Goal: Information Seeking & Learning: Check status

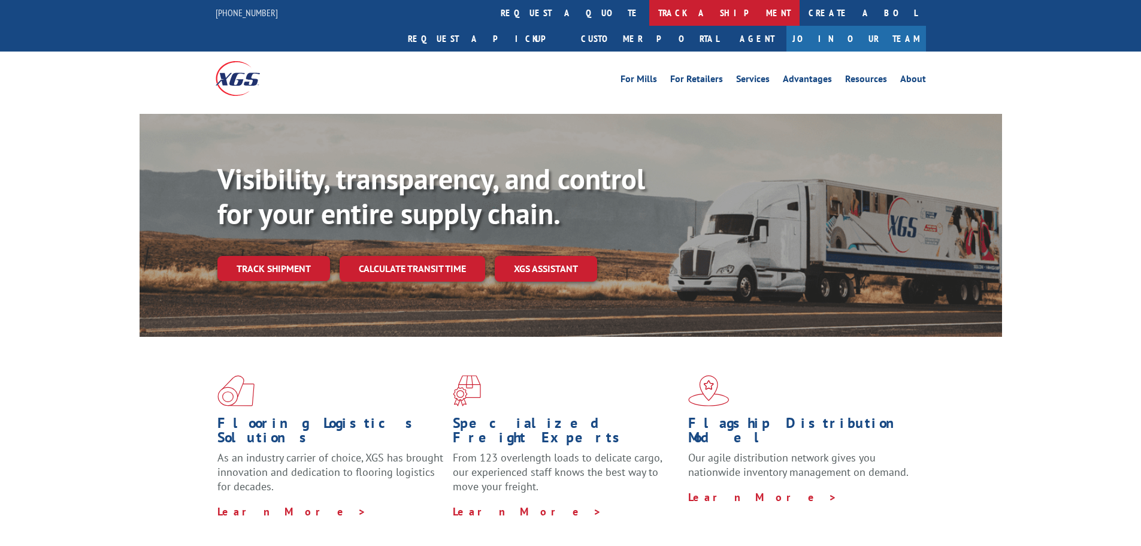
click at [649, 11] on link "track a shipment" at bounding box center [724, 13] width 150 height 26
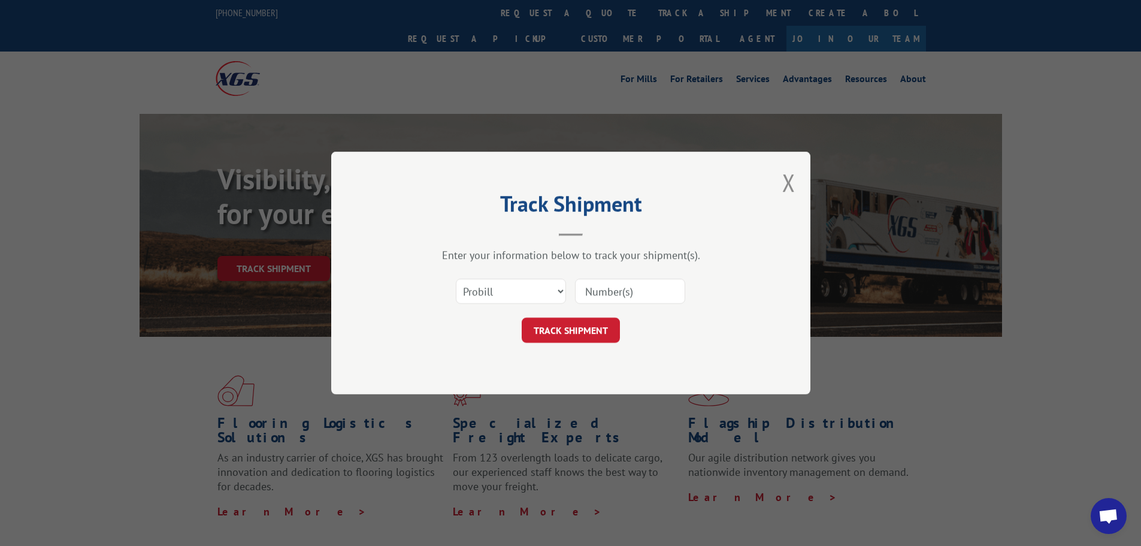
click at [592, 289] on input at bounding box center [630, 290] width 110 height 25
paste input "17602652"
type input "17602652"
click at [586, 325] on button "TRACK SHIPMENT" at bounding box center [571, 329] width 98 height 25
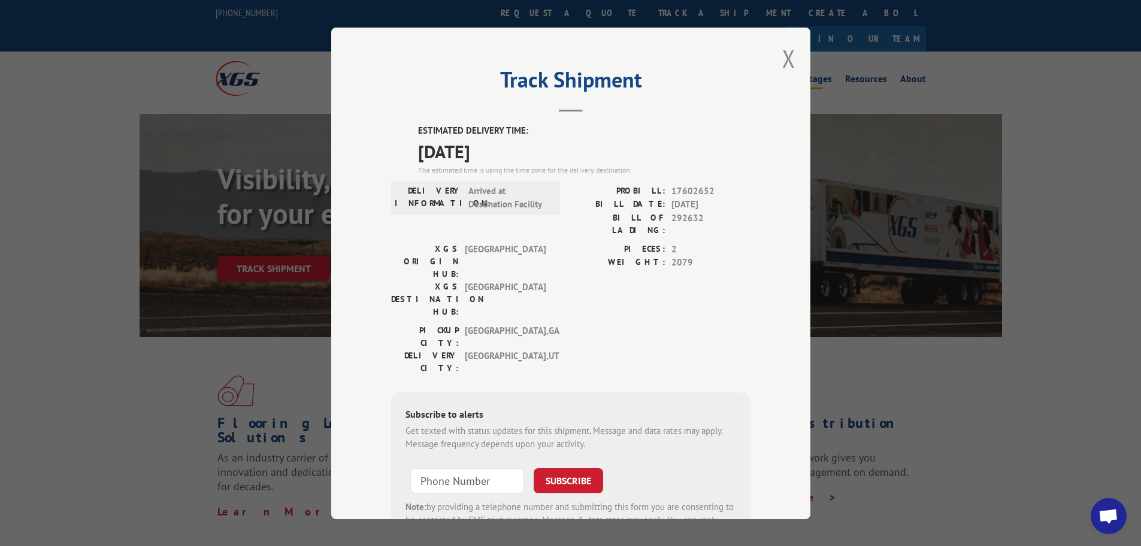
click at [787, 61] on button "Close modal" at bounding box center [788, 59] width 13 height 32
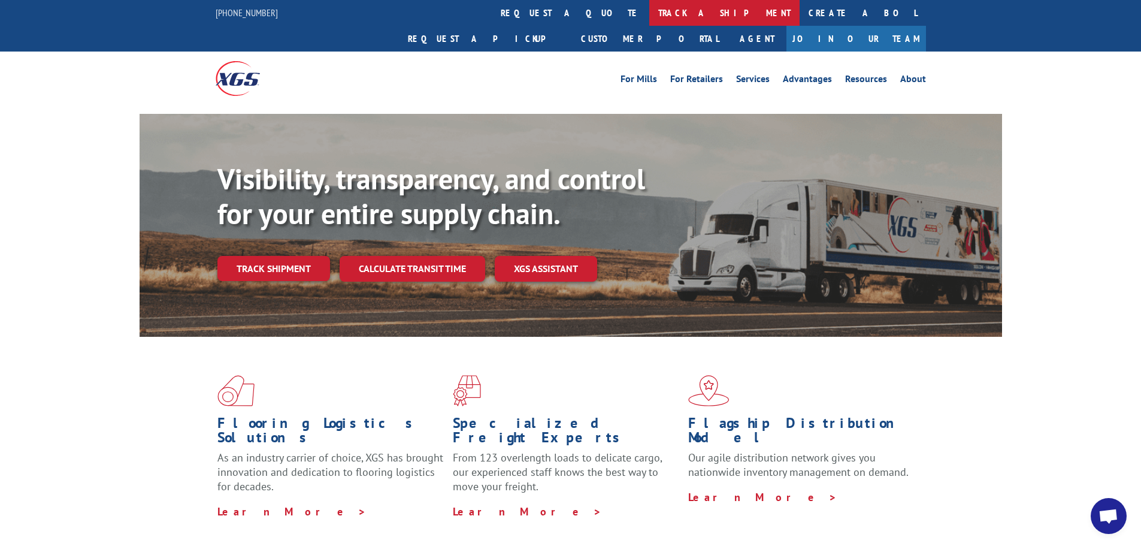
click at [649, 10] on link "track a shipment" at bounding box center [724, 13] width 150 height 26
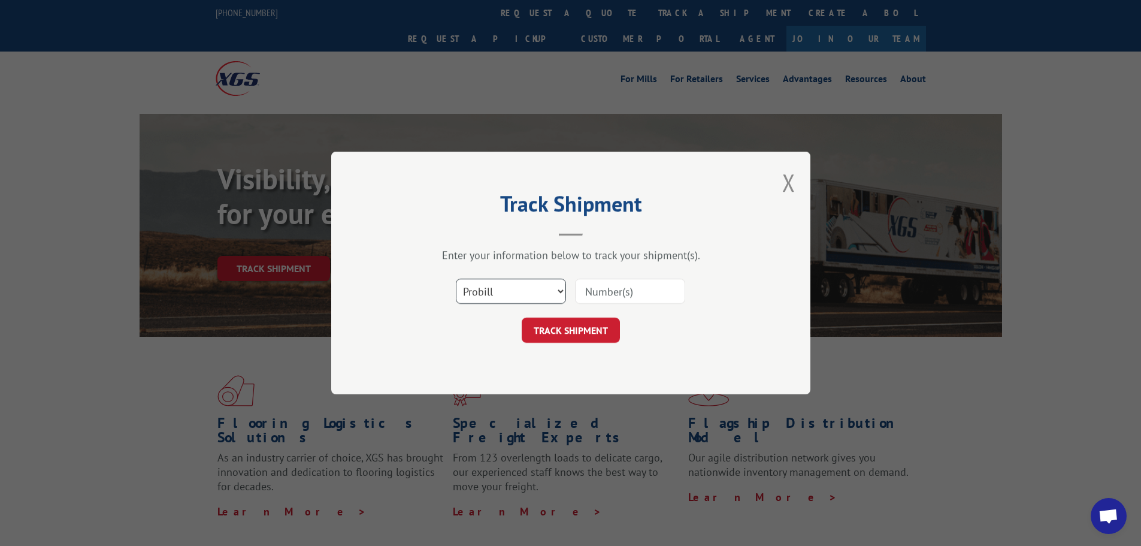
click at [556, 287] on select "Select category... Probill BOL PO" at bounding box center [511, 290] width 110 height 25
select select "bol"
click at [456, 278] on select "Select category... Probill BOL PO" at bounding box center [511, 290] width 110 height 25
click at [598, 294] on input at bounding box center [630, 290] width 110 height 25
paste input "291947"
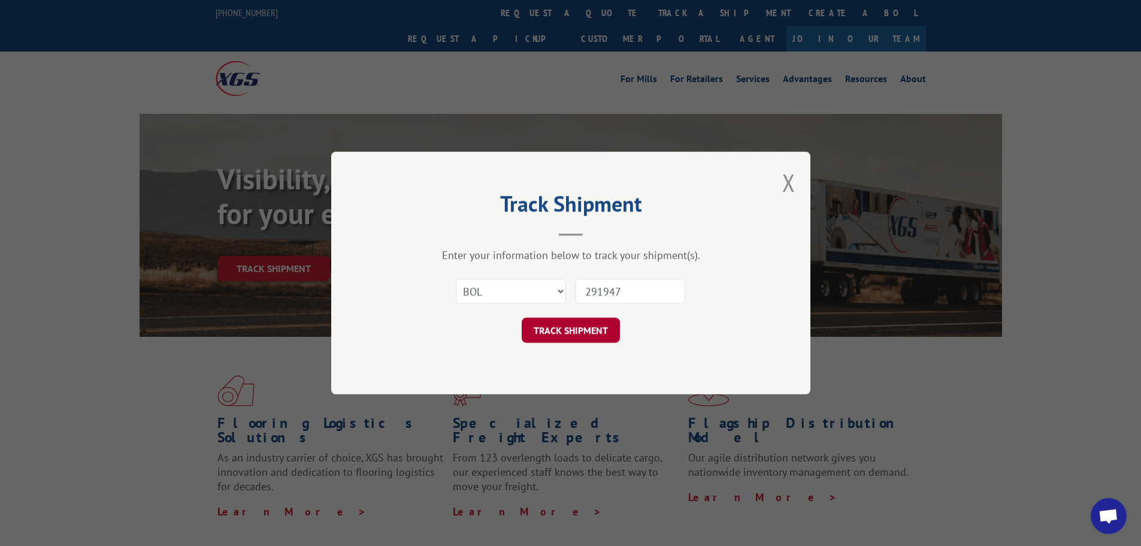
type input "291947"
click at [582, 323] on button "TRACK SHIPMENT" at bounding box center [571, 329] width 98 height 25
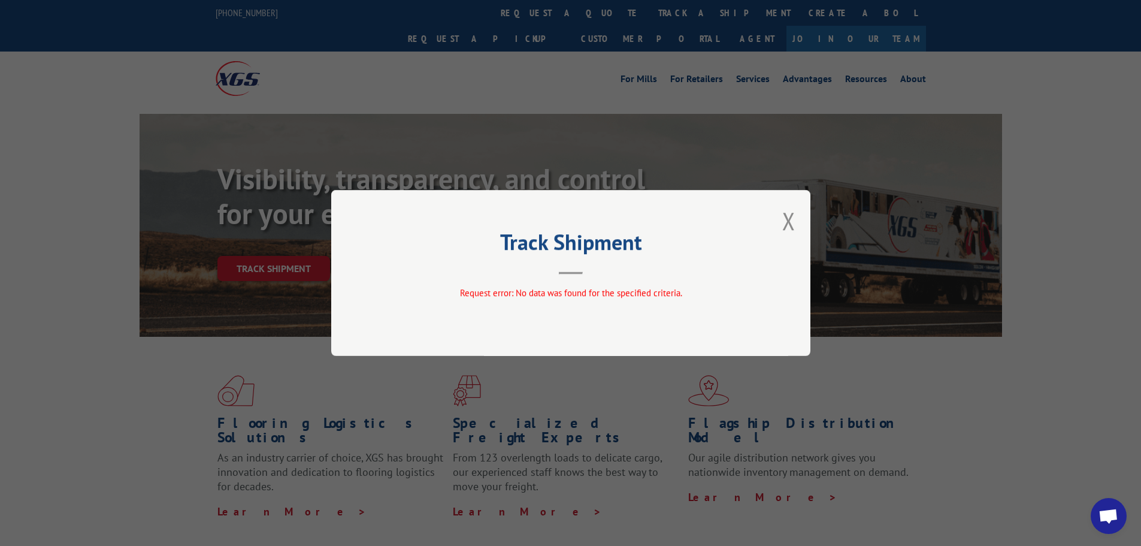
click at [787, 220] on button "Close modal" at bounding box center [788, 221] width 13 height 32
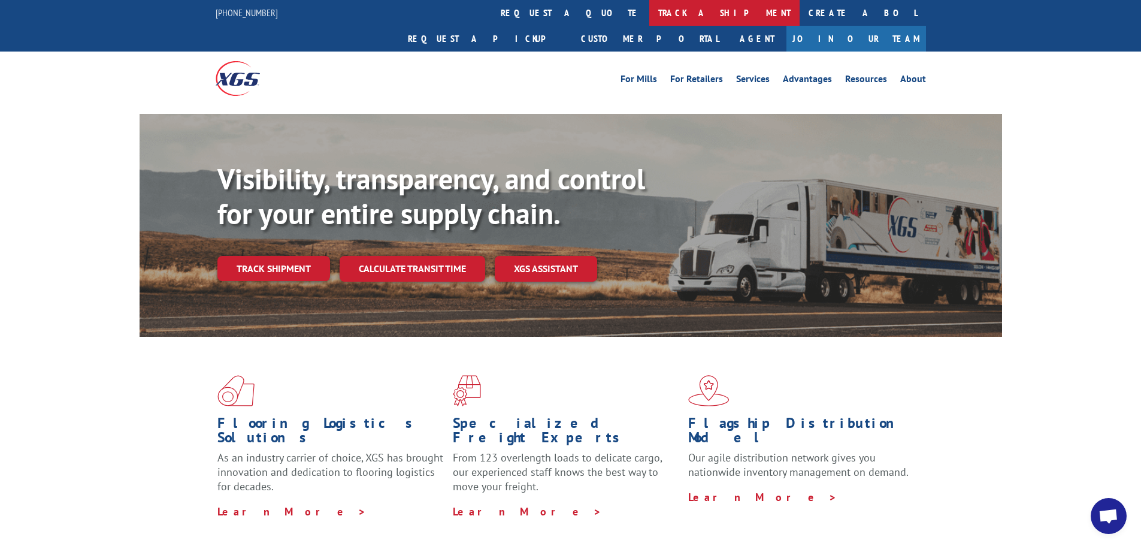
click at [649, 8] on link "track a shipment" at bounding box center [724, 13] width 150 height 26
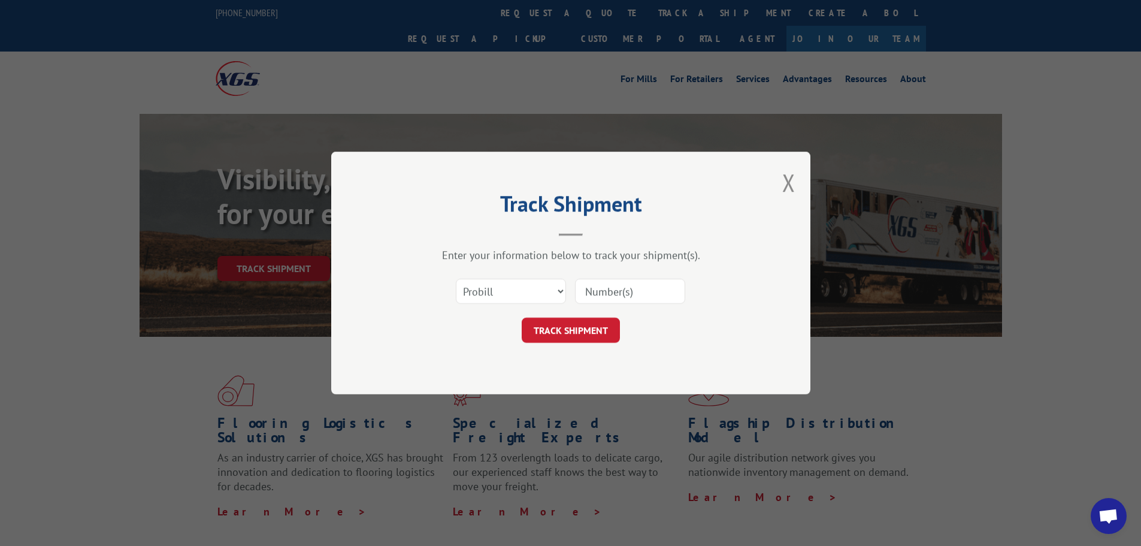
click at [658, 289] on input at bounding box center [630, 290] width 110 height 25
paste input "17592790"
click at [567, 335] on button "TRACK SHIPMENT" at bounding box center [571, 329] width 98 height 25
click at [670, 286] on input "17592790" at bounding box center [630, 290] width 110 height 25
click at [787, 184] on button "Close modal" at bounding box center [788, 182] width 13 height 32
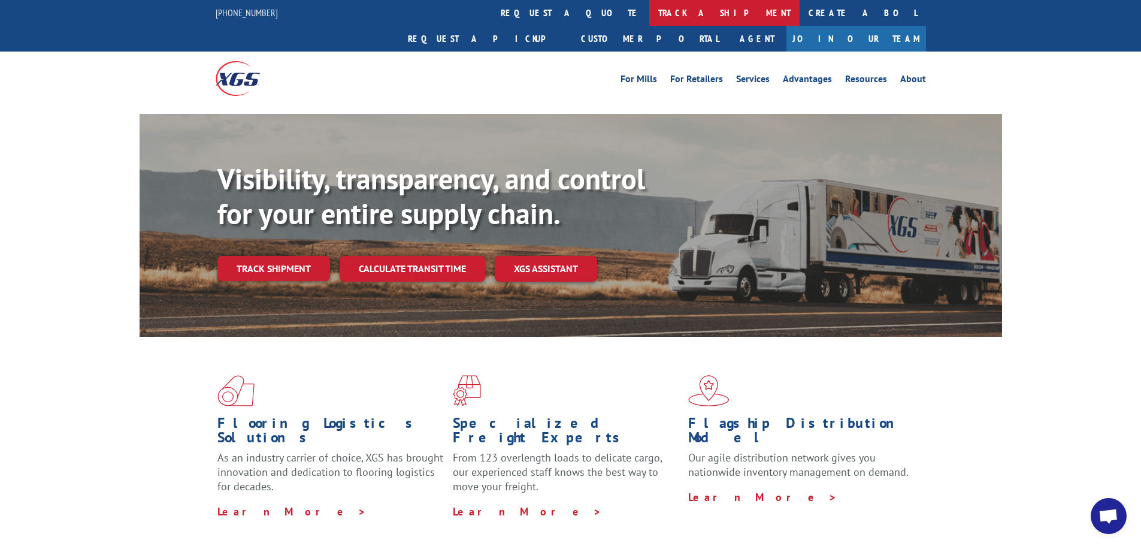
click at [649, 8] on link "track a shipment" at bounding box center [724, 13] width 150 height 26
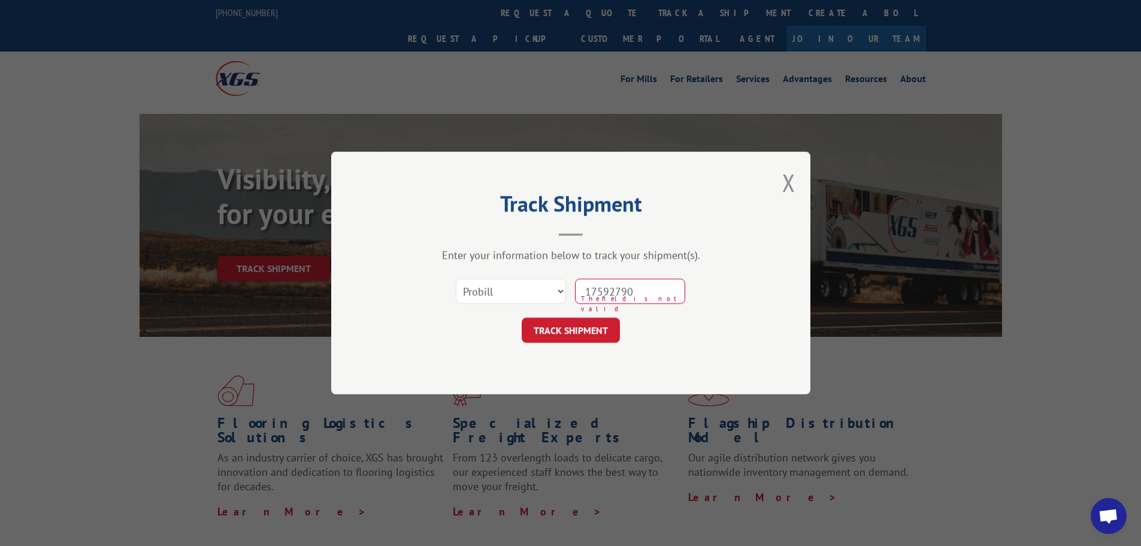
click at [662, 293] on input "17592790" at bounding box center [630, 290] width 110 height 25
drag, startPoint x: 665, startPoint y: 290, endPoint x: 490, endPoint y: 277, distance: 175.4
click at [490, 277] on div "Select category... Probill BOL PO 17592790 The field is not valid" at bounding box center [570, 291] width 359 height 40
paste input
type input "17592790"
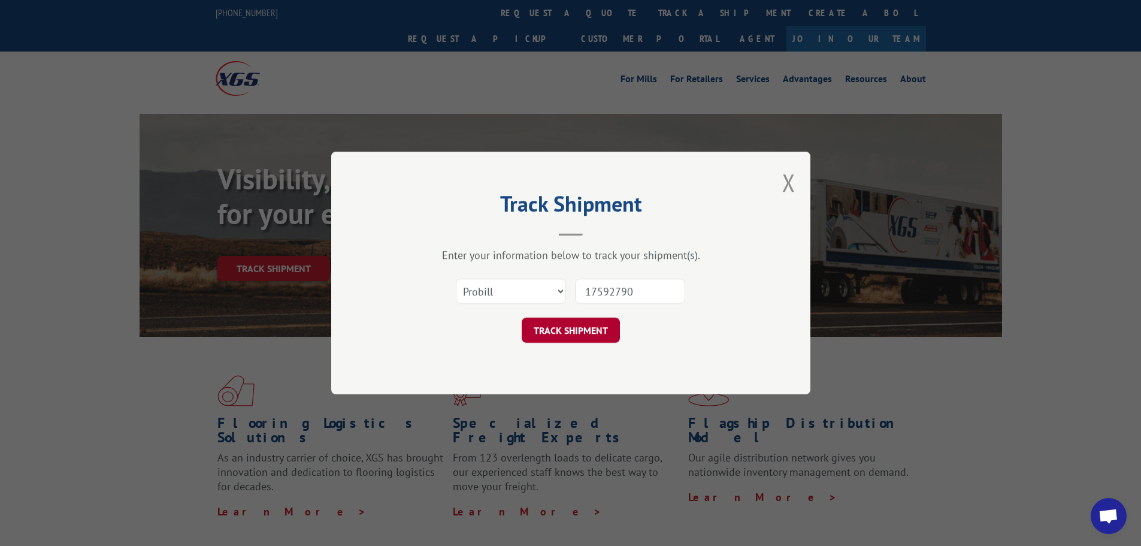
click at [592, 330] on button "TRACK SHIPMENT" at bounding box center [571, 329] width 98 height 25
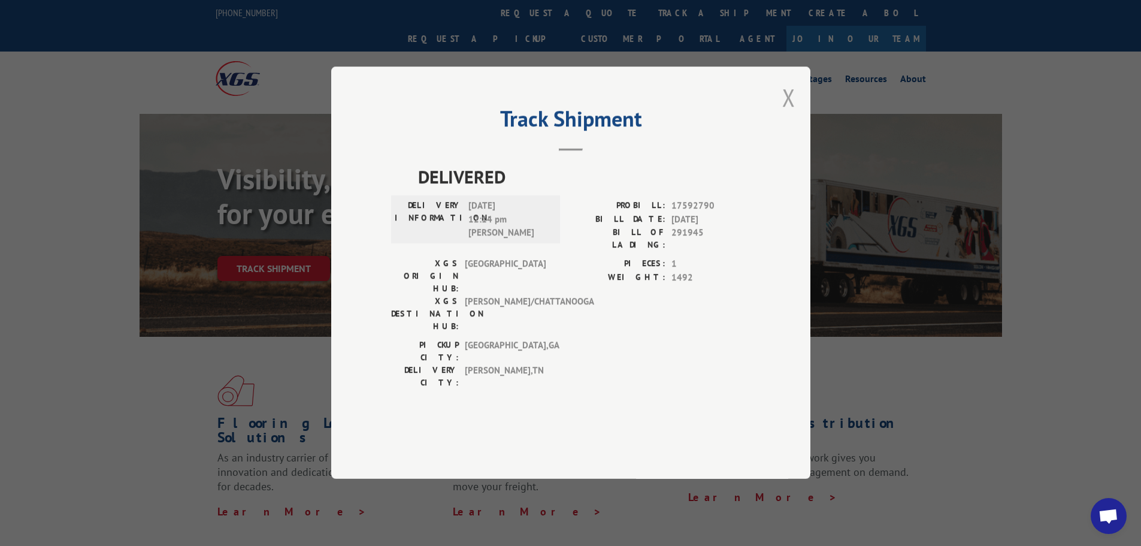
click at [787, 113] on button "Close modal" at bounding box center [788, 97] width 13 height 32
